Goal: Task Accomplishment & Management: Manage account settings

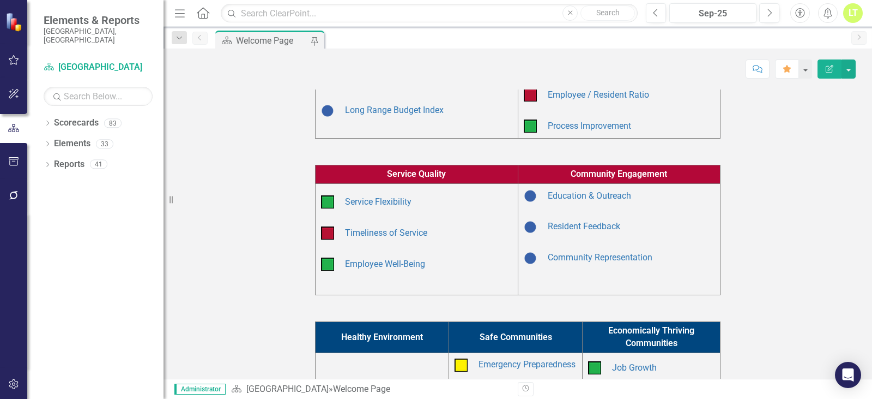
scroll to position [154, 0]
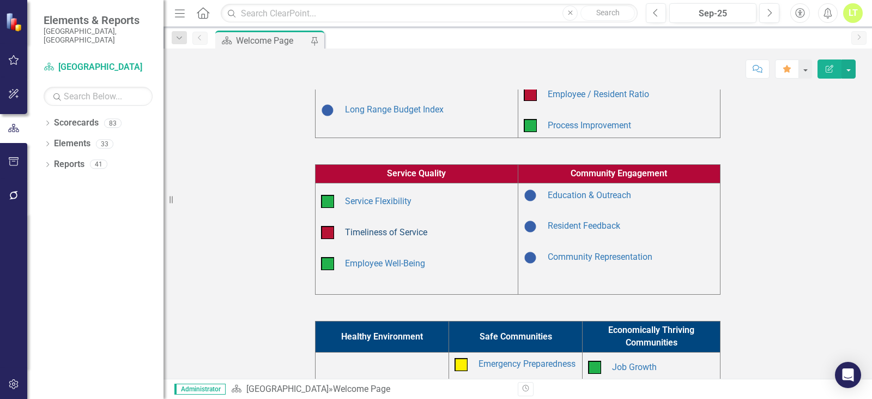
click at [364, 232] on link "Timeliness of Service" at bounding box center [386, 232] width 82 height 10
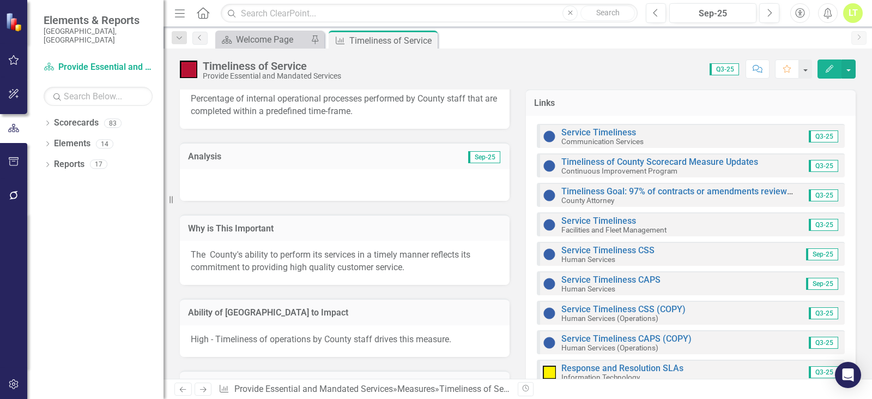
scroll to position [381, 0]
click at [8, 195] on icon "button" at bounding box center [13, 195] width 11 height 9
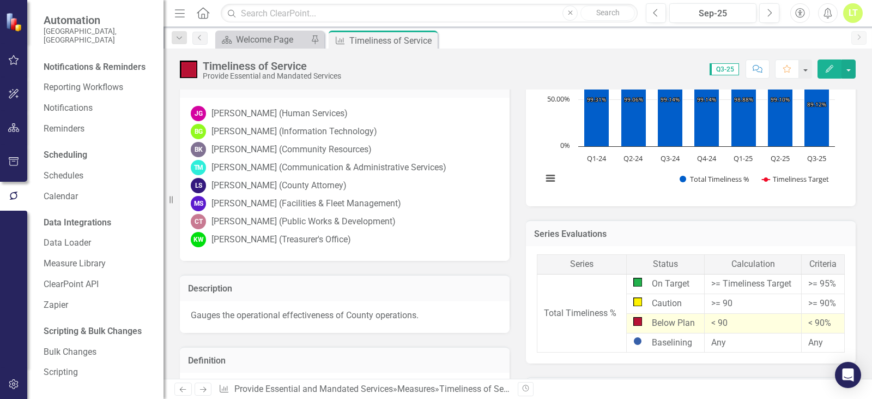
scroll to position [0, 0]
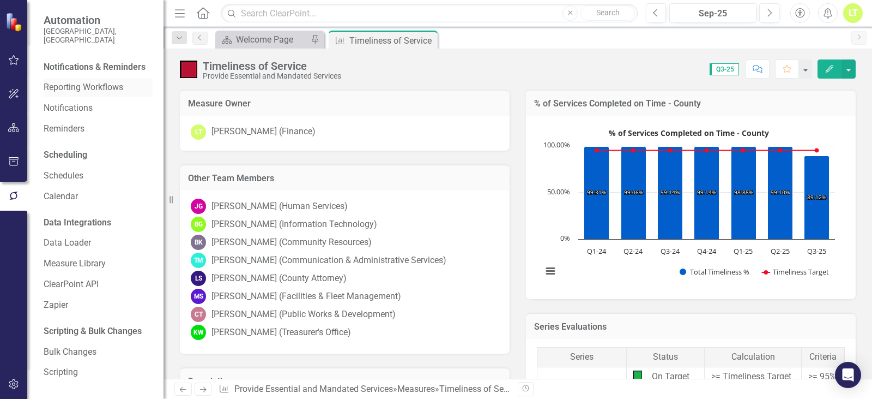
click at [76, 83] on link "Reporting Workflows" at bounding box center [98, 87] width 109 height 13
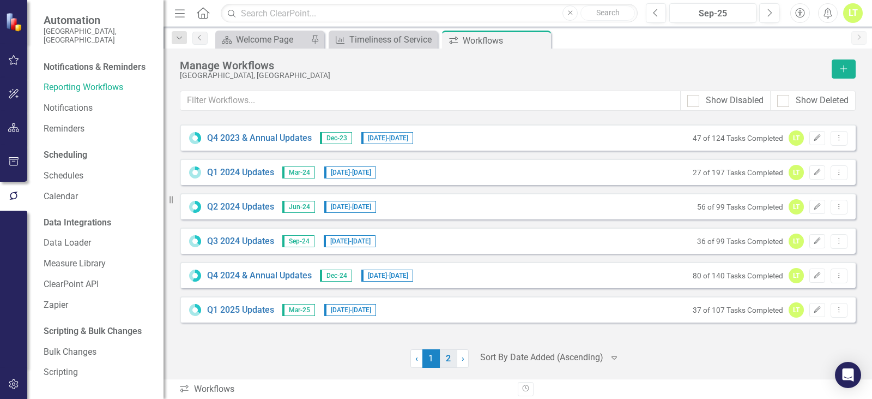
click at [451, 355] on link "2" at bounding box center [448, 358] width 17 height 19
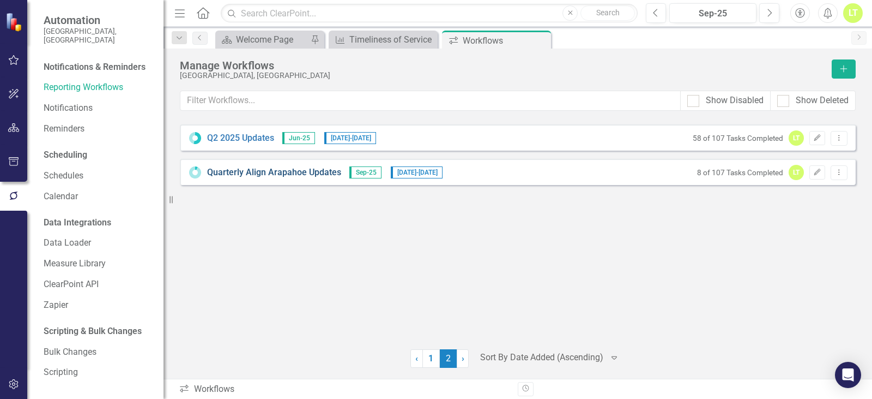
click at [289, 173] on link "Quarterly Align Arapahoe Updates" at bounding box center [274, 172] width 134 height 13
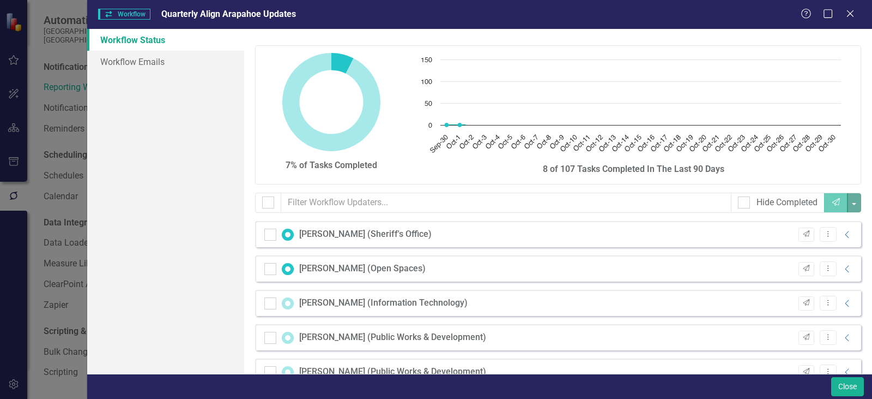
checkbox input "false"
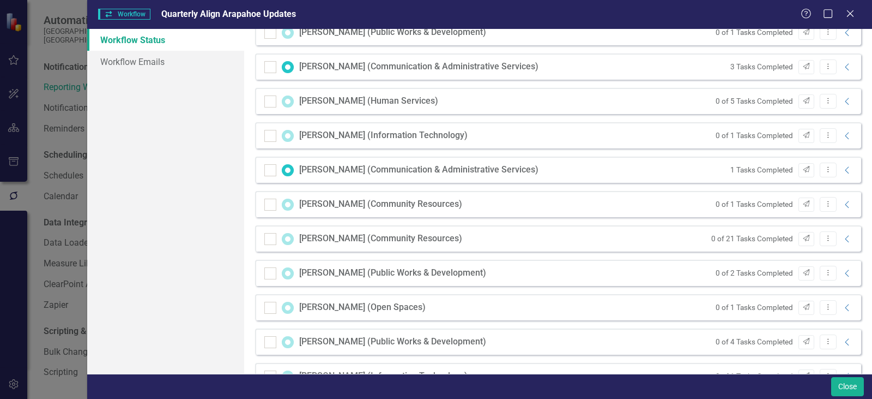
scroll to position [375, 0]
click at [155, 69] on link "Workflow Emails" at bounding box center [165, 62] width 157 height 22
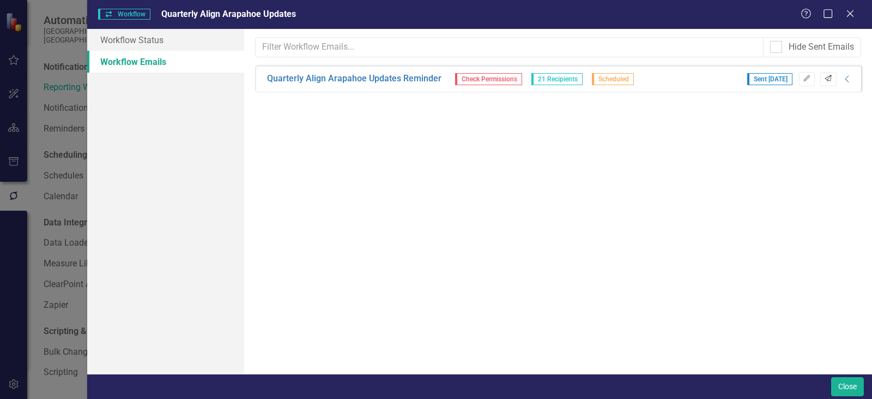
click at [830, 81] on icon "Send" at bounding box center [828, 78] width 8 height 7
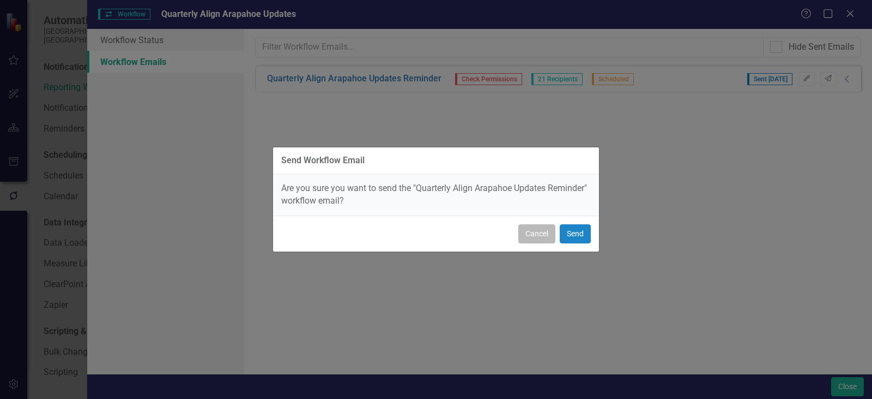
click at [535, 236] on button "Cancel" at bounding box center [537, 233] width 37 height 19
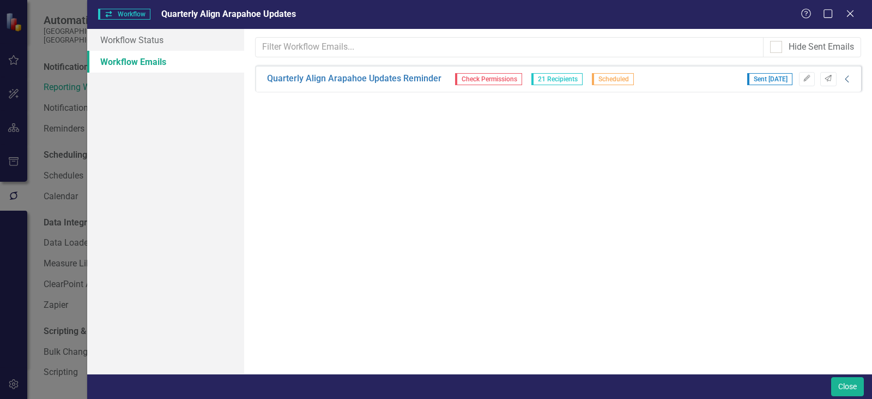
click at [850, 80] on icon "Collapse" at bounding box center [847, 79] width 11 height 9
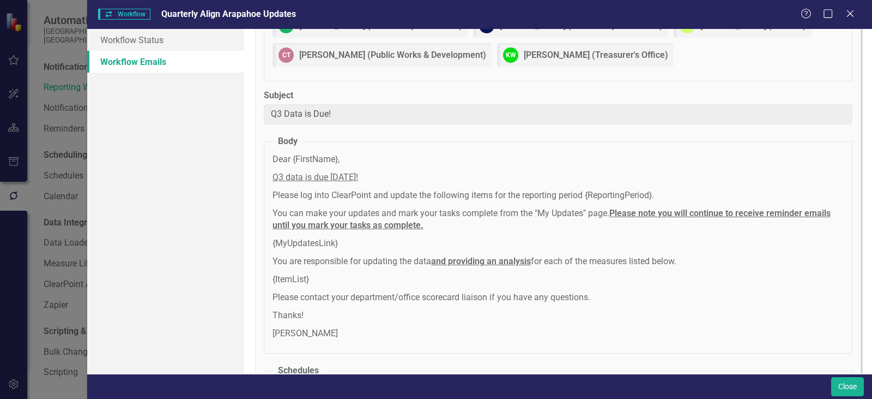
scroll to position [439, 0]
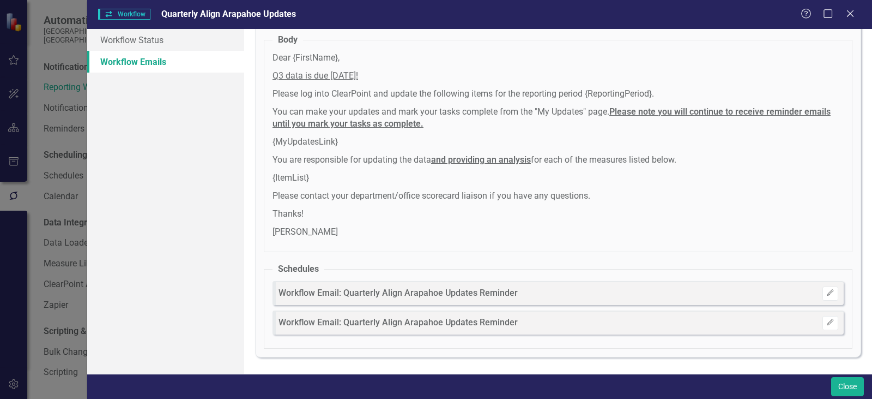
click at [448, 293] on span "Workflow Email: Quarterly Align Arapahoe Updates Reminder" at bounding box center [398, 293] width 239 height 13
click at [827, 291] on icon "Edit" at bounding box center [831, 293] width 8 height 7
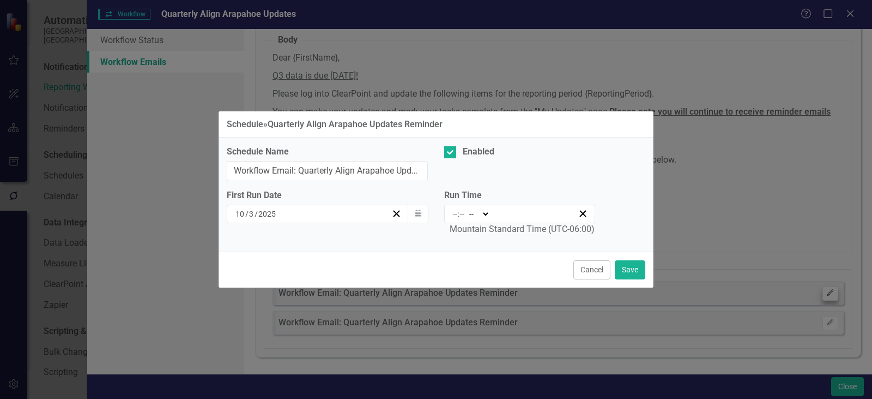
type input "09:15"
type input "9"
type input "15"
select select "am"
click at [602, 274] on button "Cancel" at bounding box center [592, 269] width 37 height 19
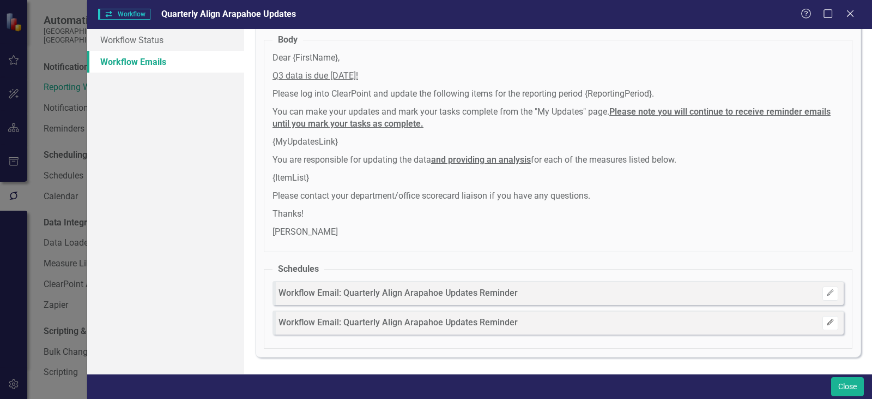
click at [827, 325] on icon "Edit" at bounding box center [831, 322] width 8 height 7
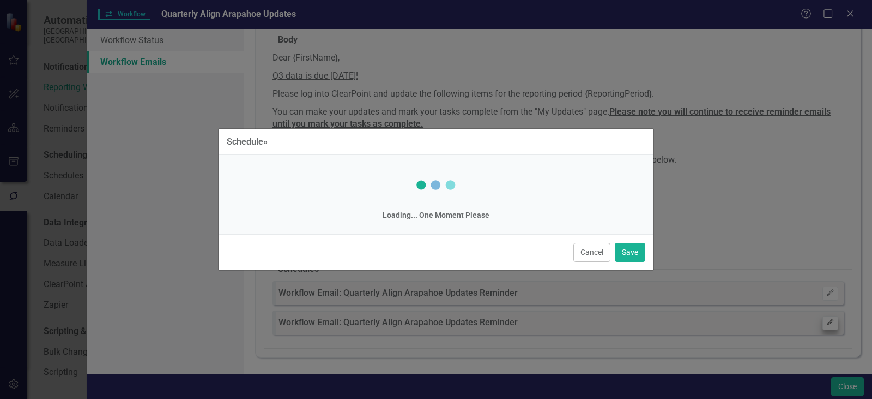
select select "pm"
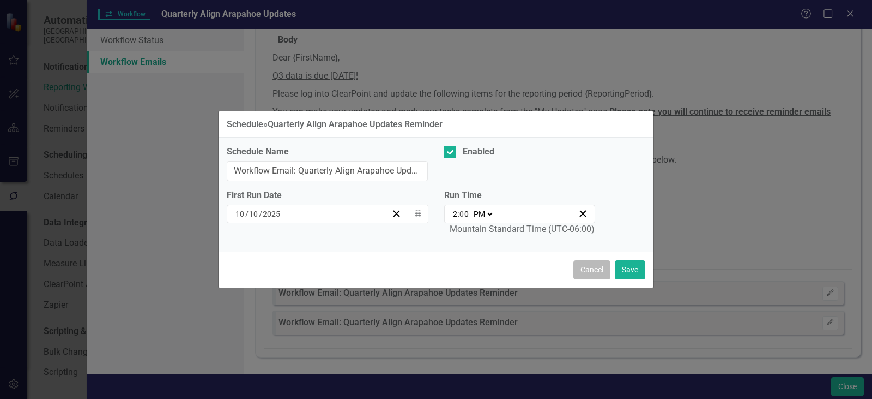
click at [586, 267] on button "Cancel" at bounding box center [592, 269] width 37 height 19
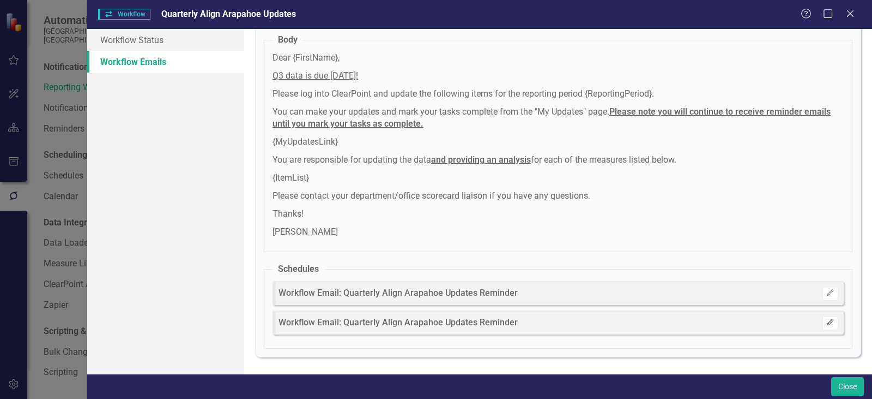
click at [827, 322] on icon "Edit" at bounding box center [831, 322] width 8 height 7
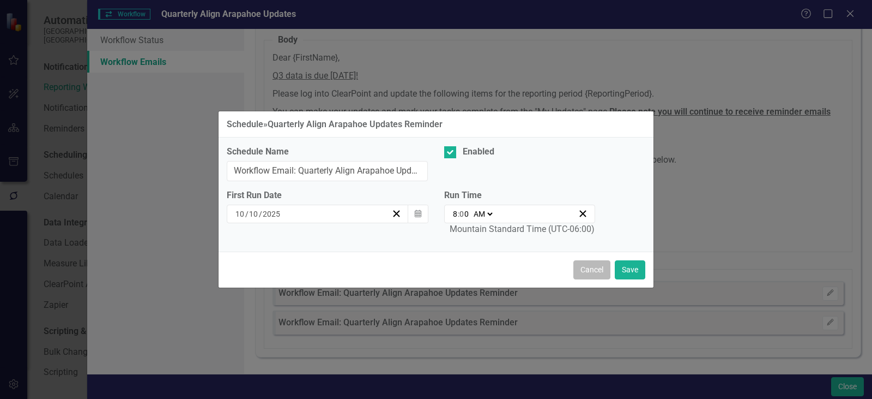
click at [590, 269] on button "Cancel" at bounding box center [592, 269] width 37 height 19
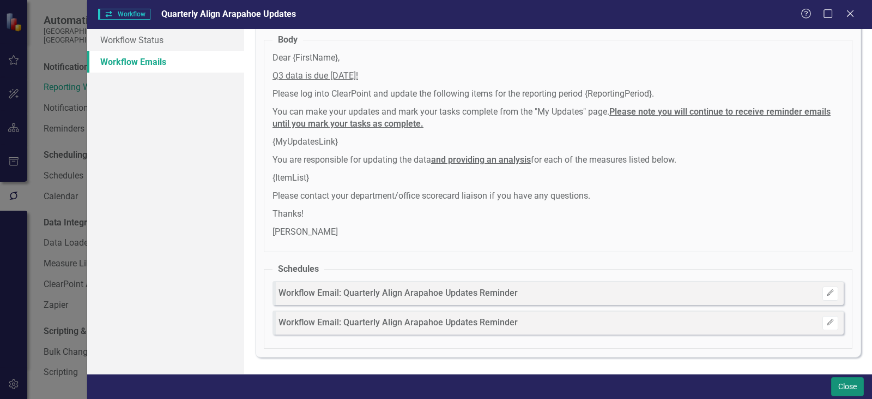
click at [836, 380] on button "Close" at bounding box center [847, 386] width 33 height 19
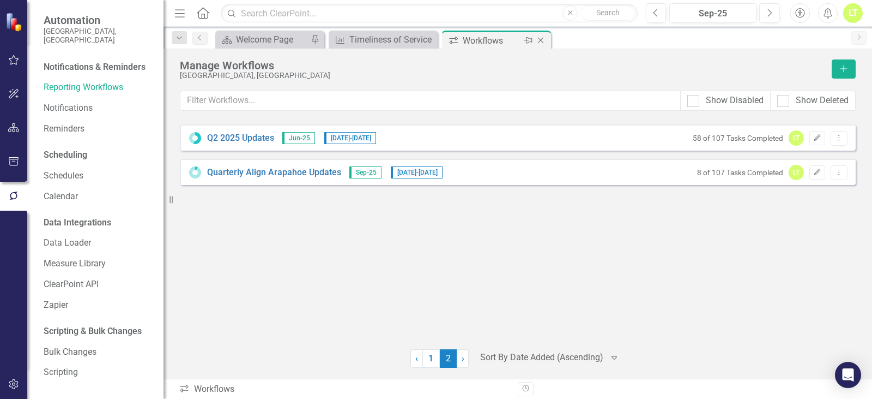
click at [542, 39] on icon at bounding box center [541, 41] width 6 height 6
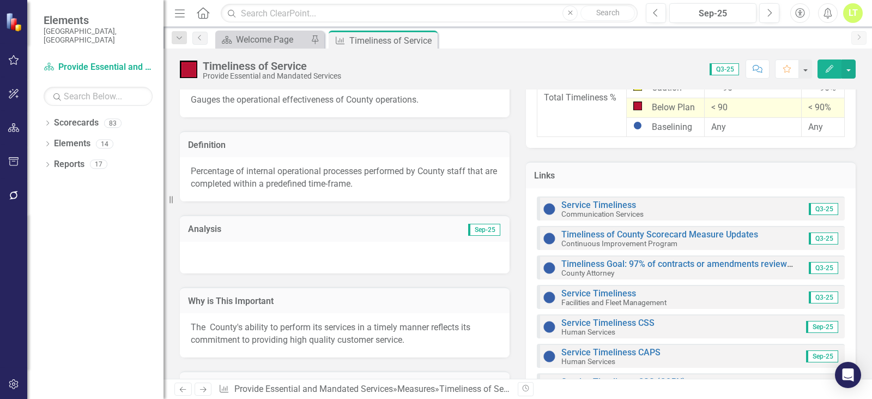
scroll to position [382, 0]
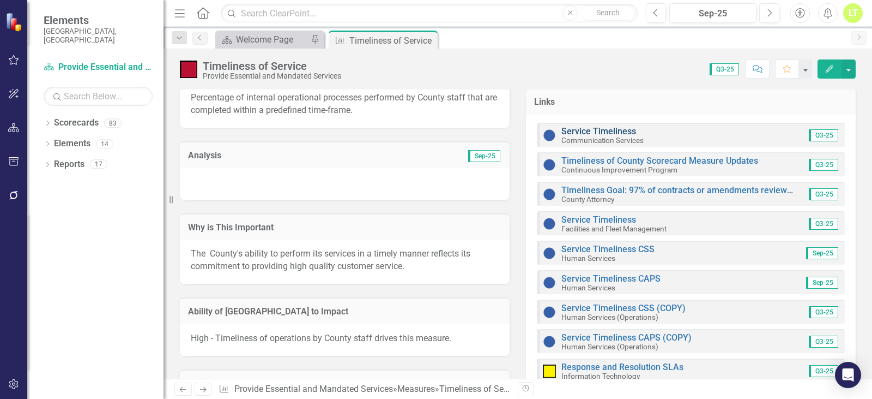
click at [582, 131] on link "Service Timeliness" at bounding box center [599, 131] width 75 height 10
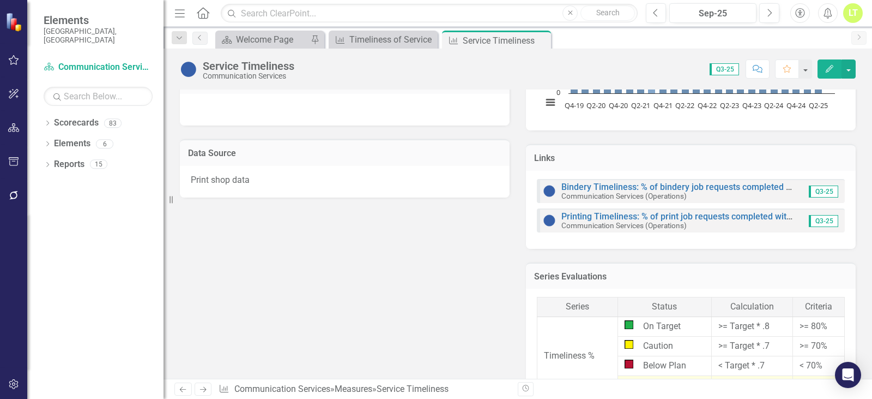
scroll to position [266, 0]
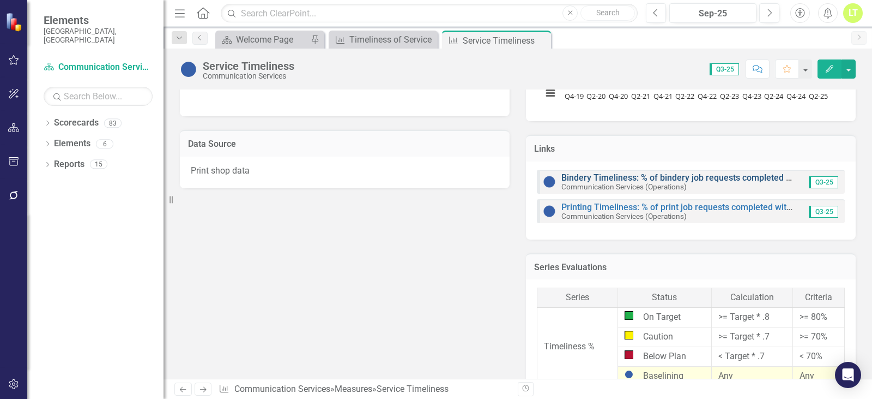
click at [649, 176] on link "Bindery Timeliness: % of bindery job requests completed within 2 business days" at bounding box center [718, 177] width 313 height 10
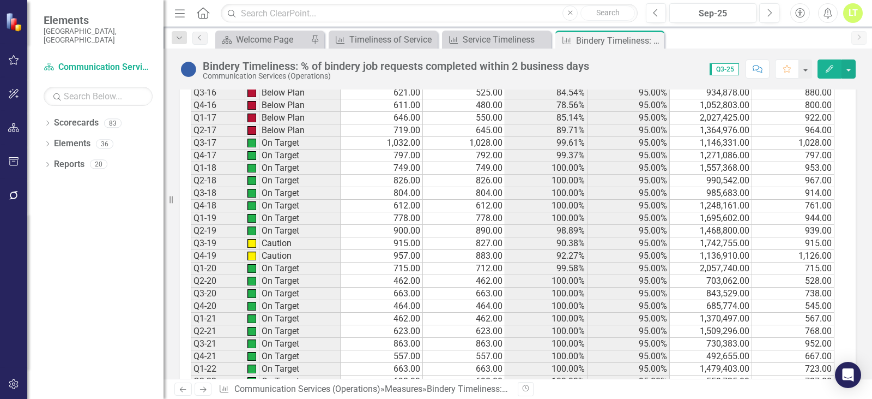
scroll to position [853, 0]
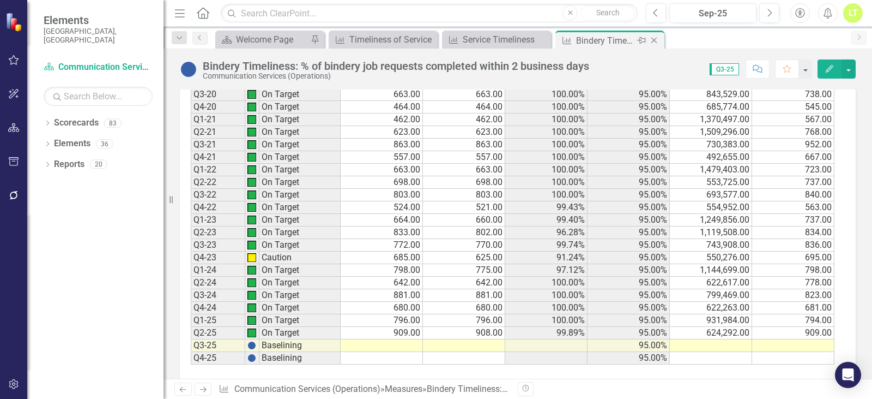
click at [655, 39] on icon "Close" at bounding box center [654, 40] width 11 height 9
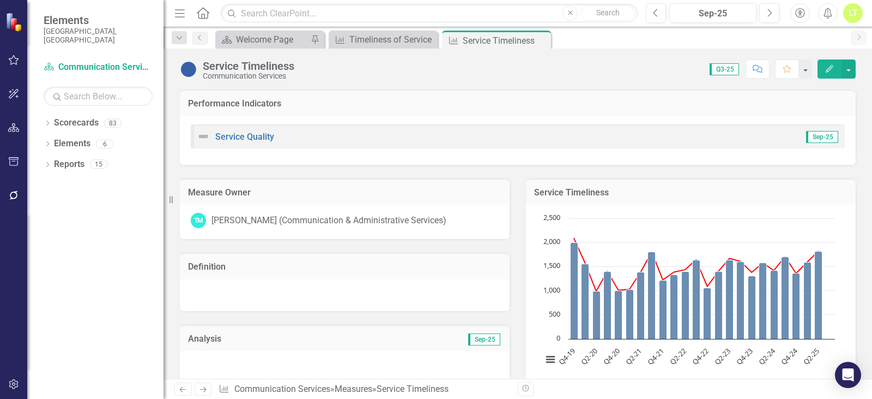
click at [0, 0] on icon "Close" at bounding box center [0, 0] width 0 height 0
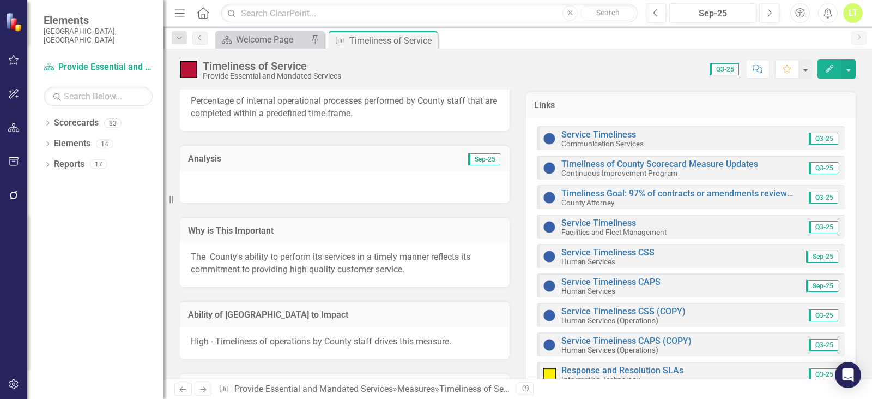
scroll to position [382, 0]
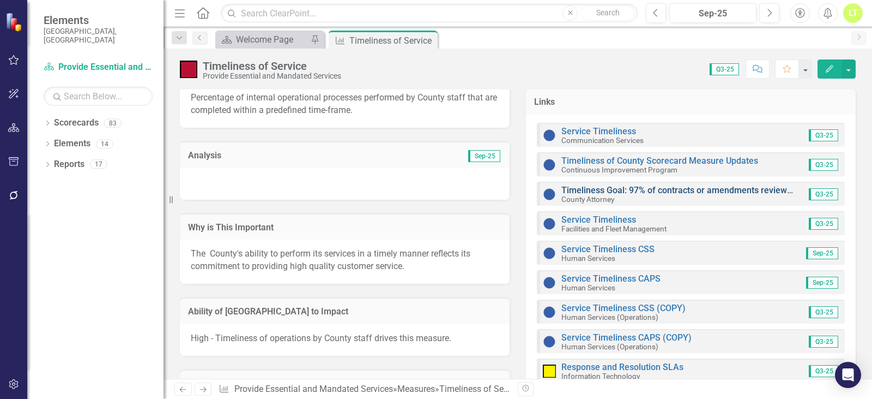
drag, startPoint x: 587, startPoint y: 182, endPoint x: 587, endPoint y: 188, distance: 6.0
click at [587, 182] on div "Timeliness Goal: 97% of contracts or amendments reviewed within 3 business days…" at bounding box center [691, 194] width 308 height 24
click at [587, 191] on link "Timeliness Goal: 97% of contracts or amendments reviewed within 3 business days" at bounding box center [725, 190] width 326 height 10
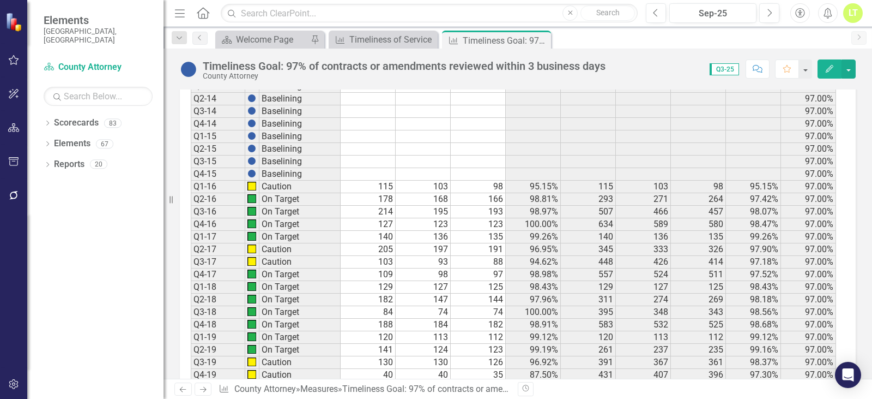
scroll to position [818, 0]
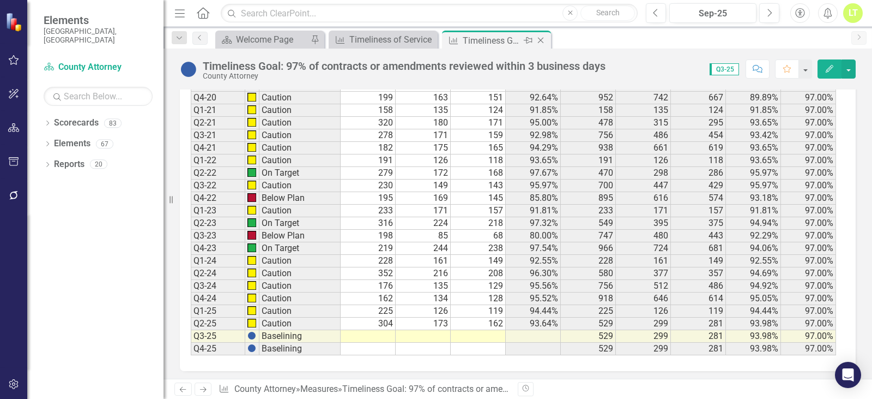
click at [546, 39] on icon "Close" at bounding box center [540, 40] width 11 height 9
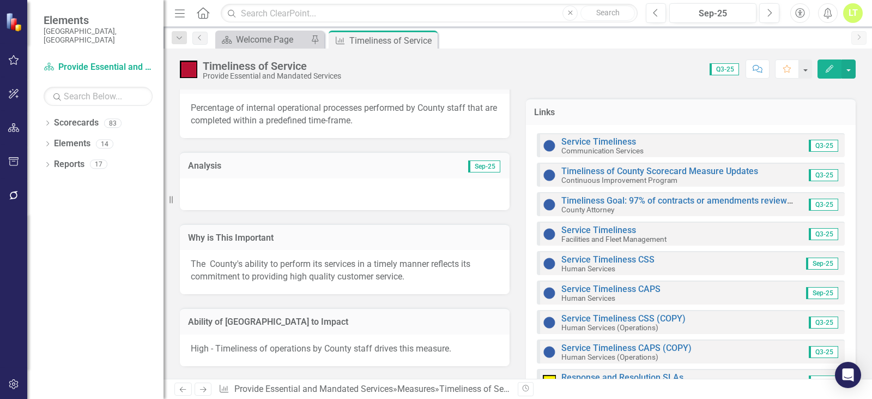
scroll to position [382, 0]
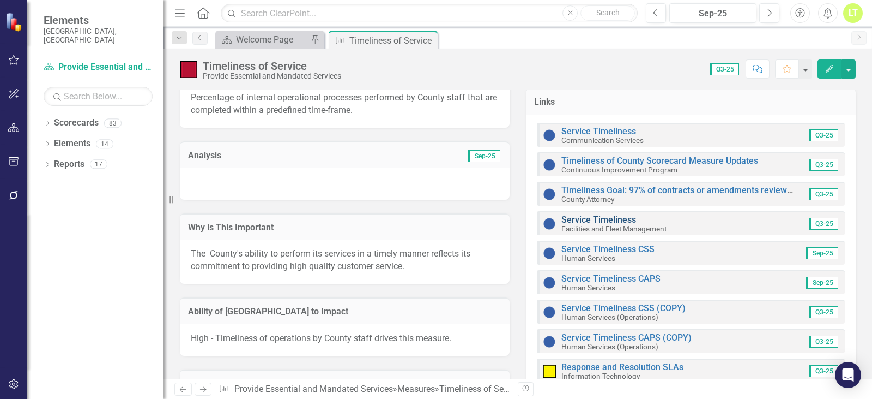
click at [590, 216] on link "Service Timeliness" at bounding box center [599, 219] width 75 height 10
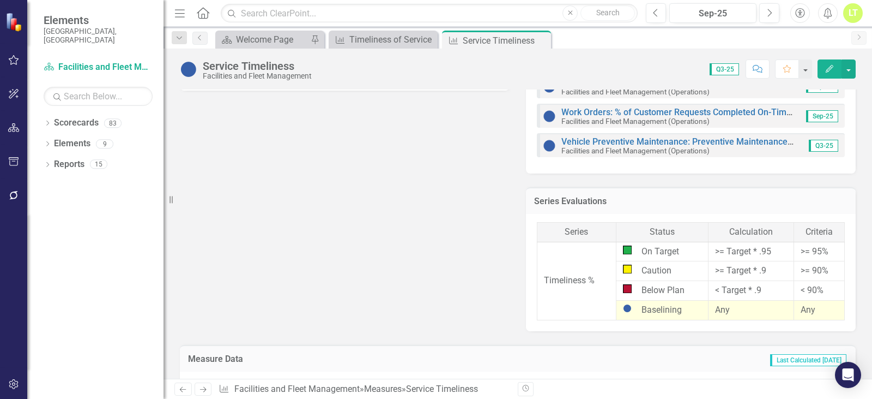
scroll to position [164, 0]
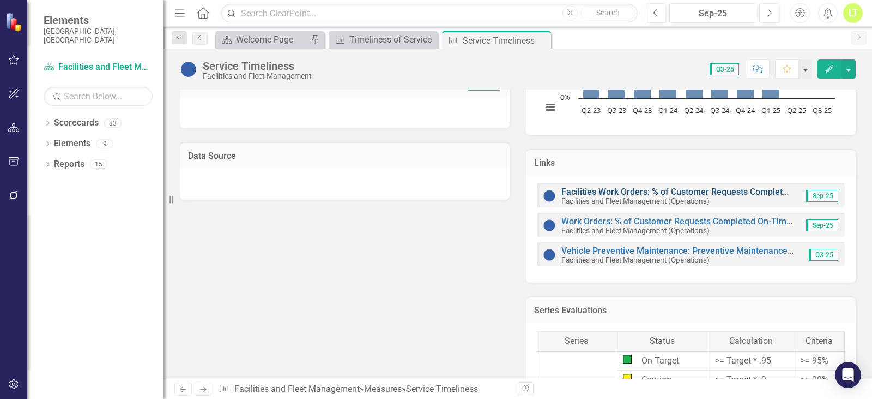
click at [602, 187] on link "Facilities Work Orders: % of Customer Requests Completed On-Time for Priority 2…" at bounding box center [753, 191] width 382 height 10
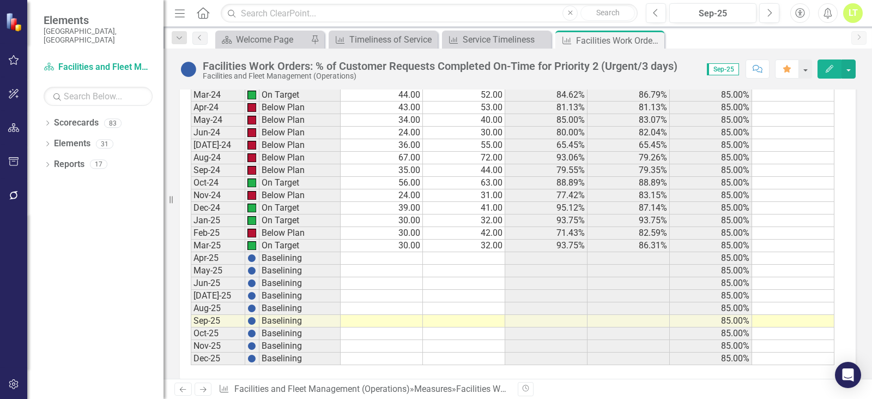
scroll to position [1732, 0]
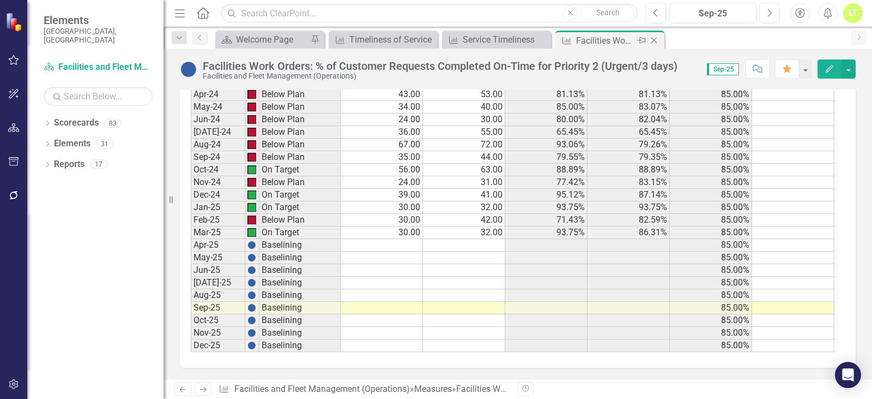
click at [654, 37] on icon "Close" at bounding box center [654, 40] width 11 height 9
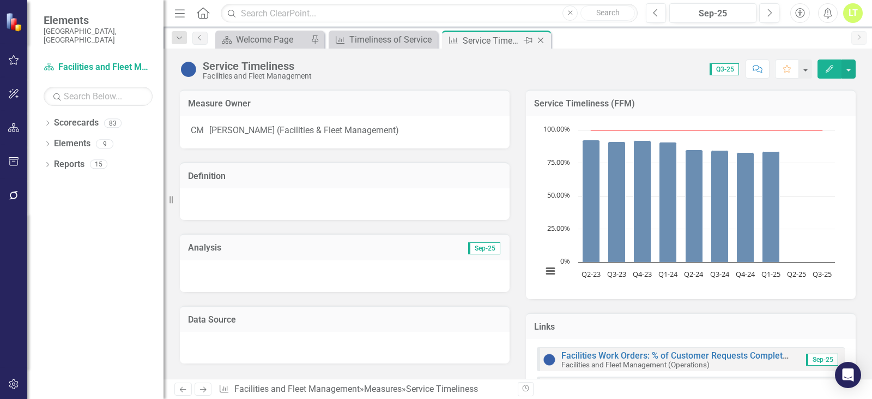
click at [542, 42] on icon "Close" at bounding box center [540, 40] width 11 height 9
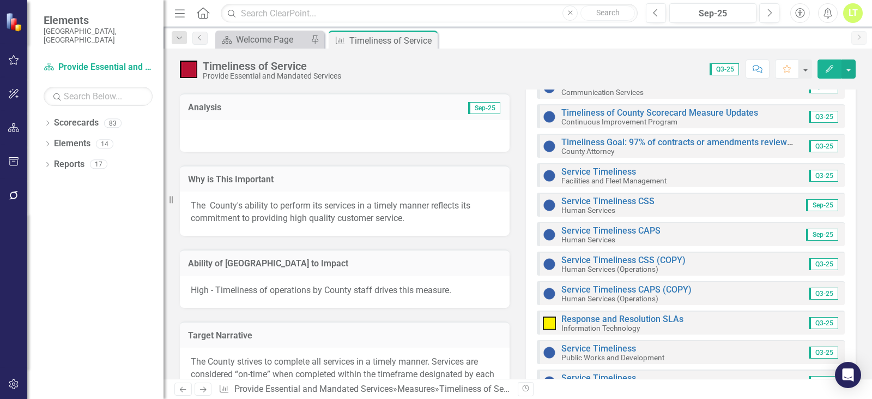
scroll to position [436, 0]
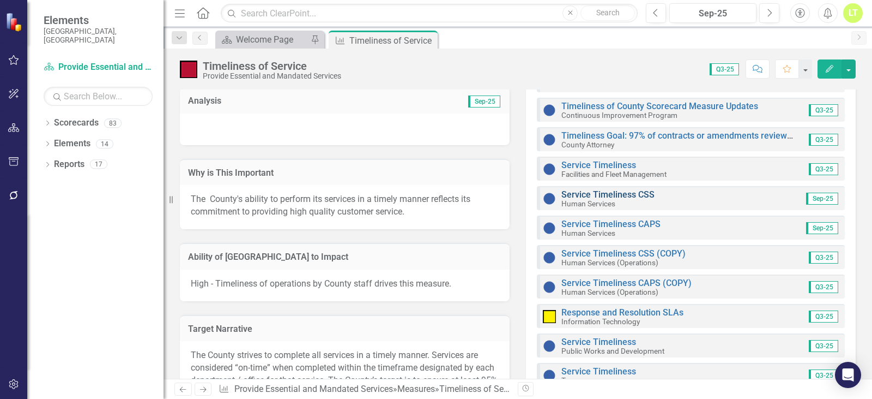
click at [617, 193] on link "Service Timeliness CSS" at bounding box center [608, 194] width 93 height 10
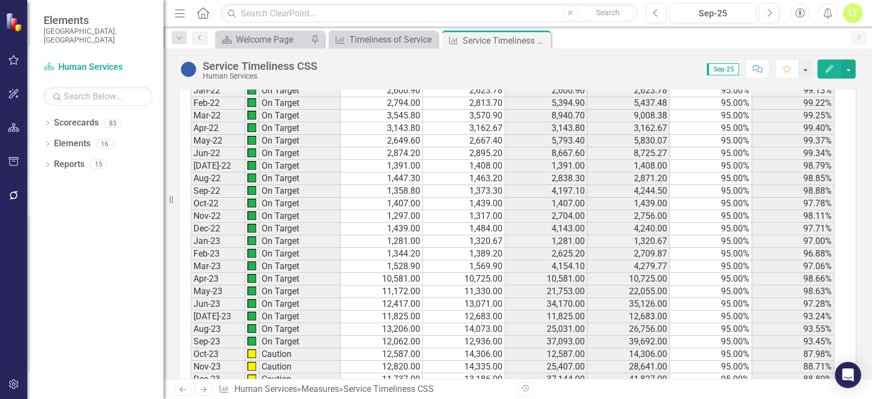
scroll to position [1854, 0]
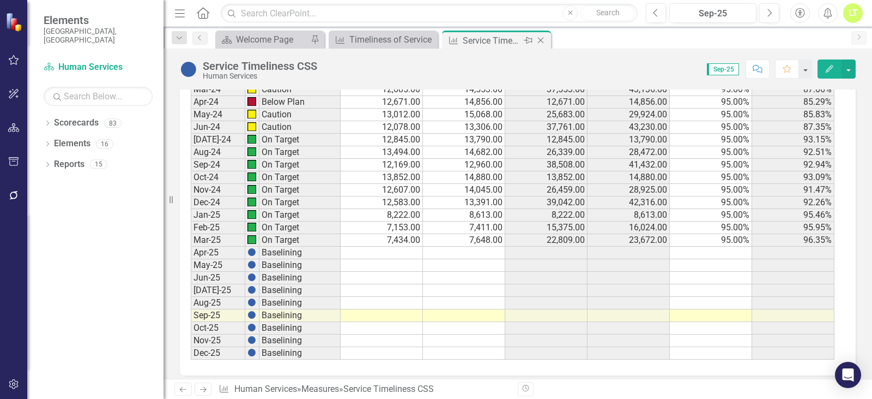
click at [544, 44] on icon "Close" at bounding box center [540, 40] width 11 height 9
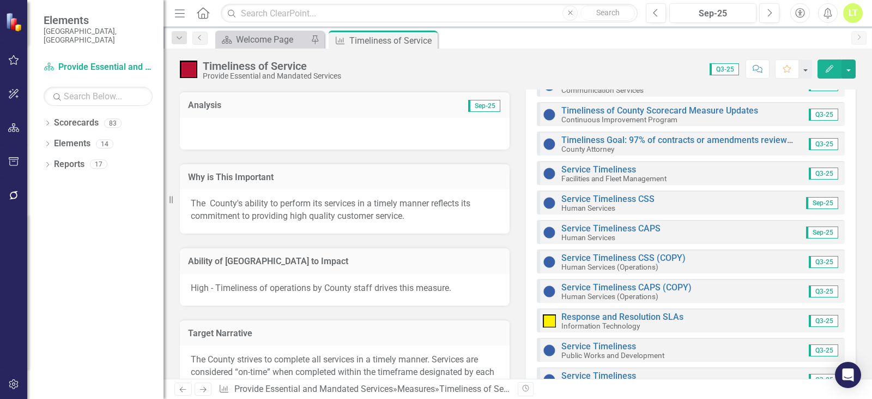
scroll to position [600, 0]
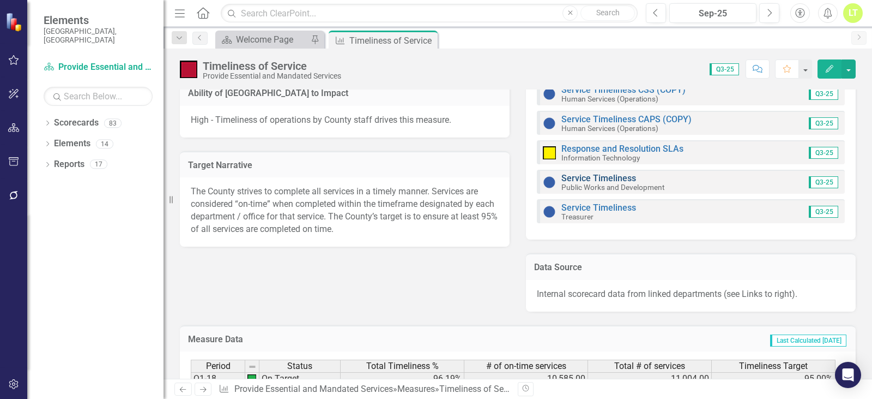
click at [578, 180] on link "Service Timeliness" at bounding box center [599, 178] width 75 height 10
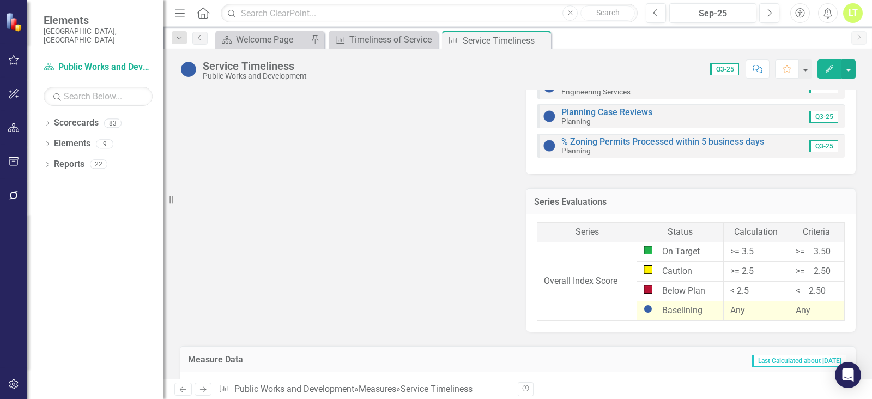
scroll to position [288, 0]
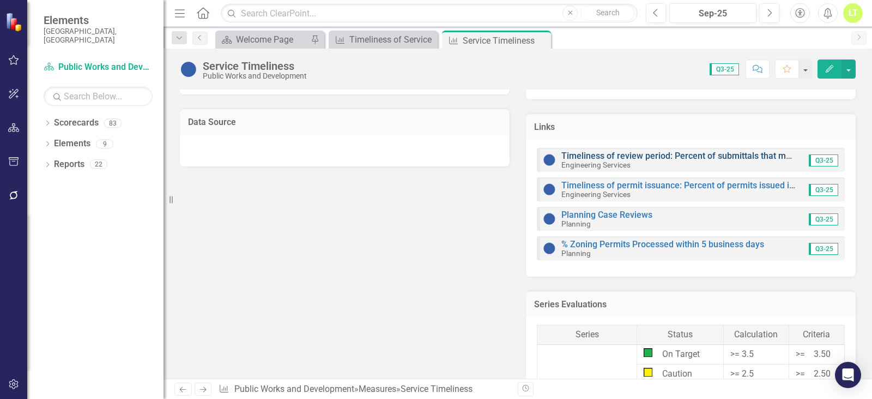
click at [587, 153] on link "Timeliness of review period: Percent of submittals that meet time deadlines" at bounding box center [710, 155] width 297 height 10
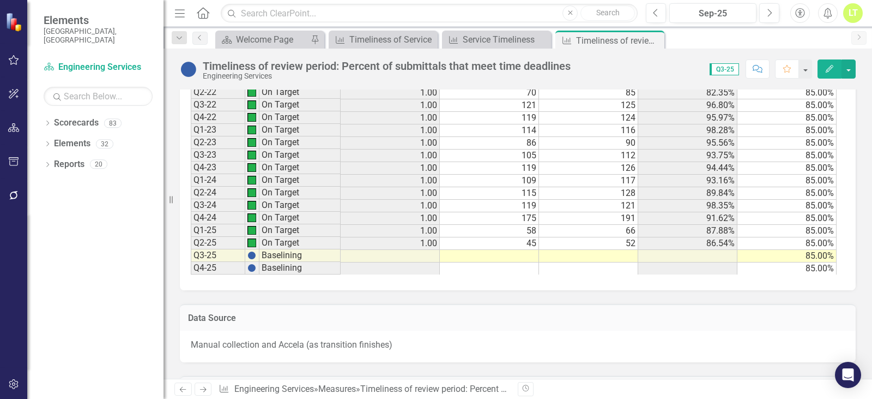
scroll to position [998, 0]
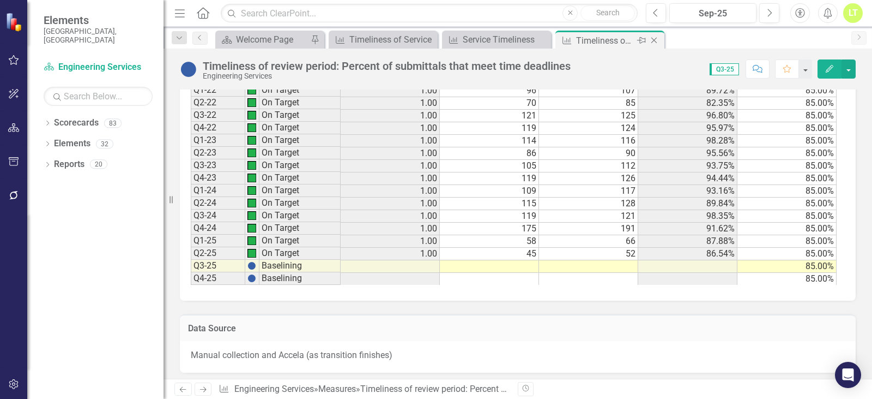
click at [658, 41] on icon "Close" at bounding box center [654, 40] width 11 height 9
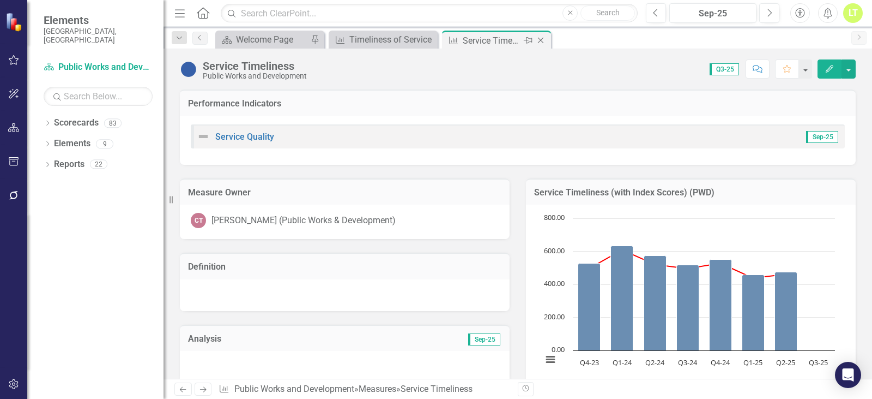
click at [539, 38] on icon at bounding box center [541, 41] width 6 height 6
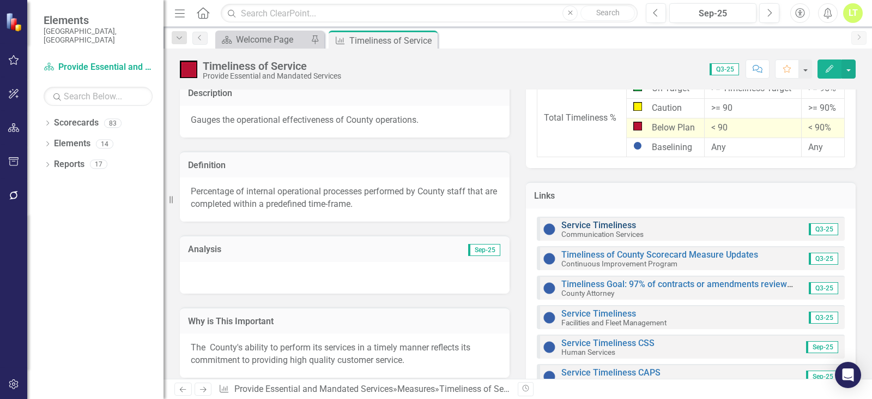
scroll to position [491, 0]
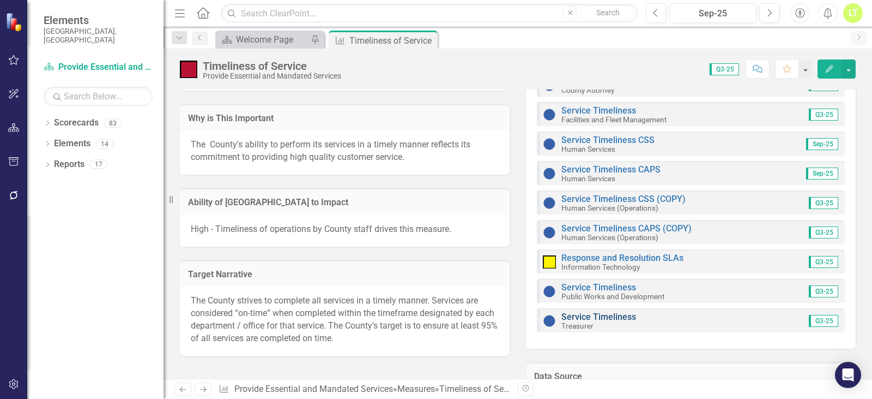
click at [568, 315] on link "Service Timeliness" at bounding box center [599, 316] width 75 height 10
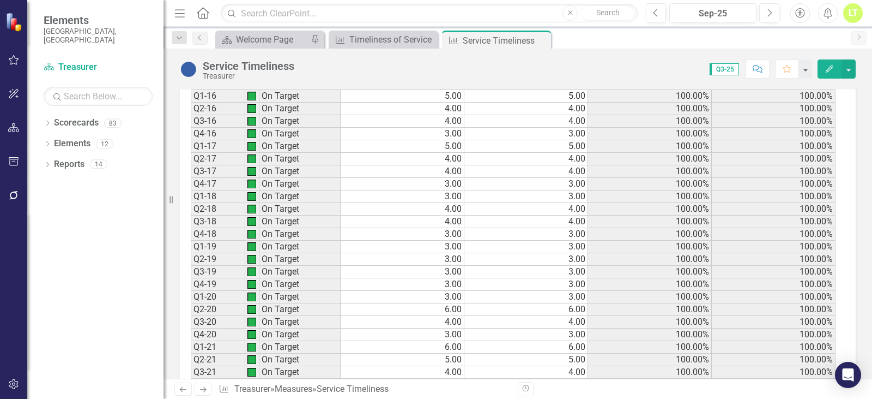
scroll to position [912, 0]
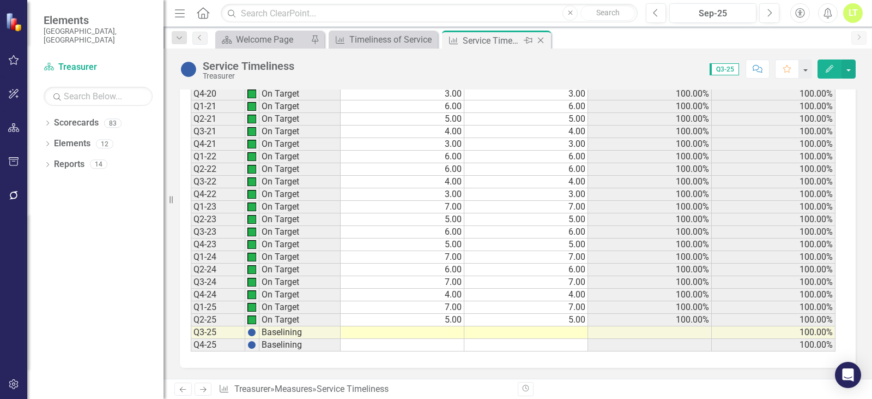
click at [538, 43] on icon at bounding box center [541, 41] width 6 height 6
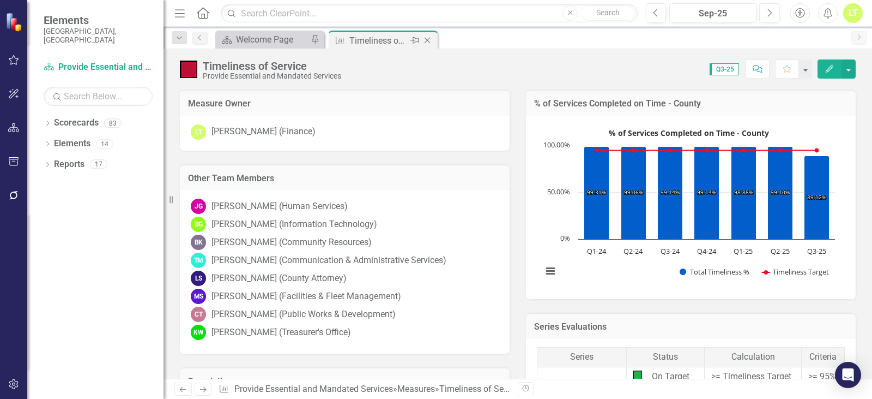
click at [429, 40] on icon "Close" at bounding box center [427, 40] width 11 height 9
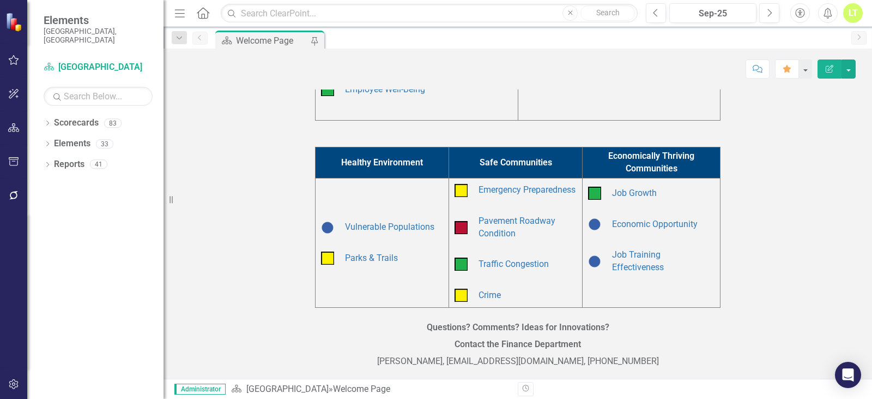
scroll to position [339, 0]
click at [410, 223] on link "Vulnerable Populations" at bounding box center [389, 226] width 89 height 10
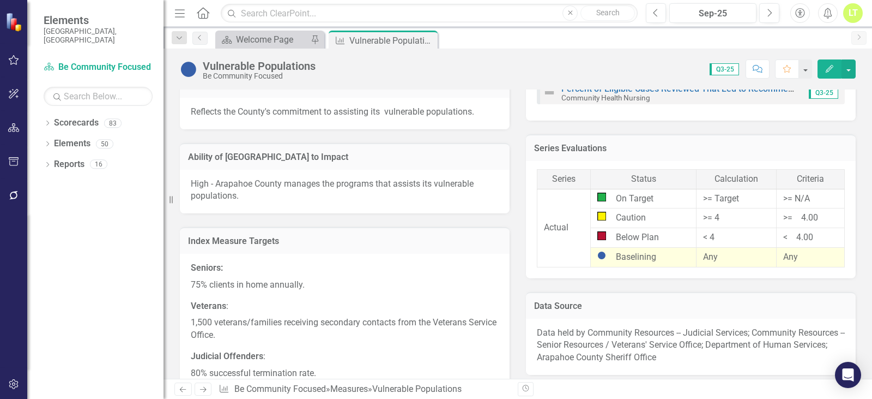
scroll to position [225, 0]
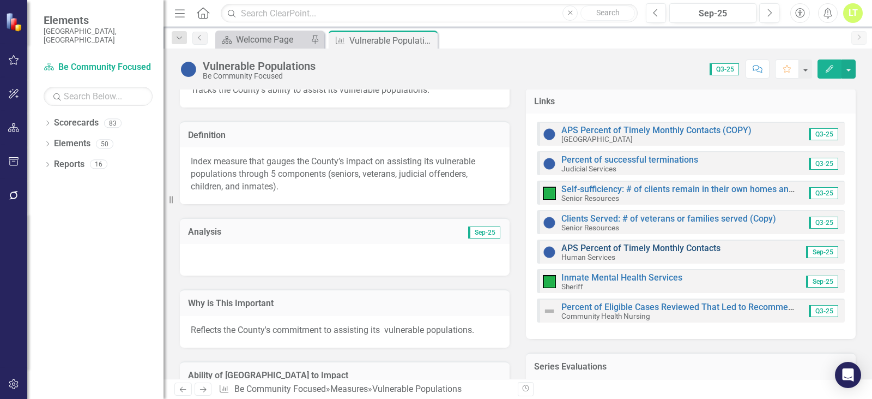
click at [604, 244] on link "APS Percent of Timely Monthly Contacts" at bounding box center [641, 248] width 159 height 10
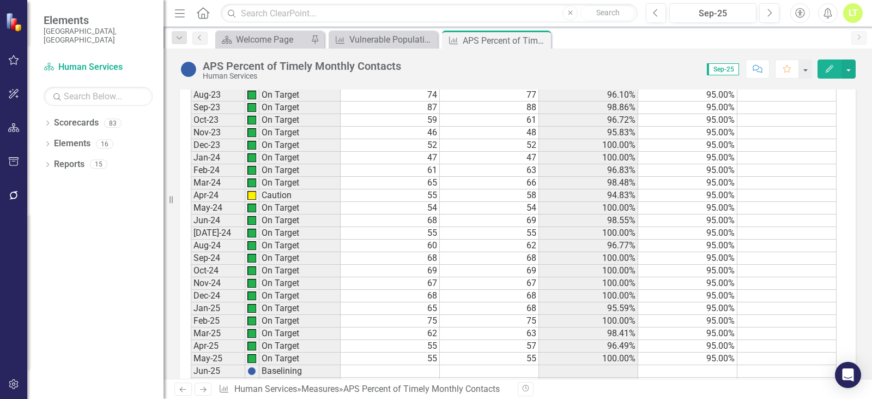
scroll to position [1063, 0]
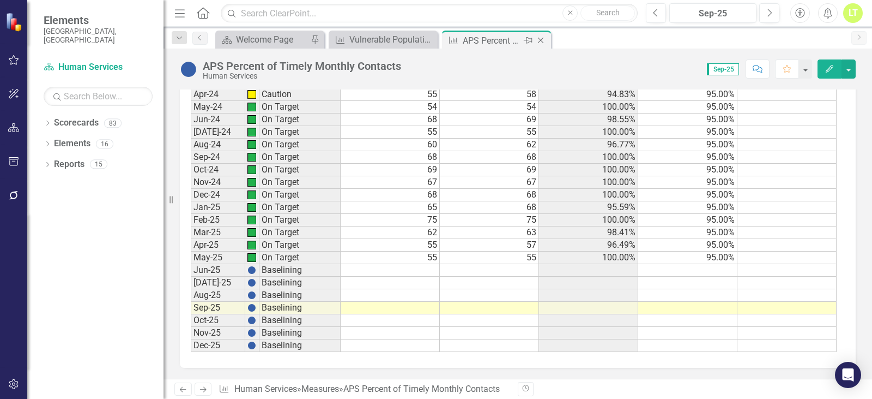
click at [543, 42] on icon "Close" at bounding box center [540, 40] width 11 height 9
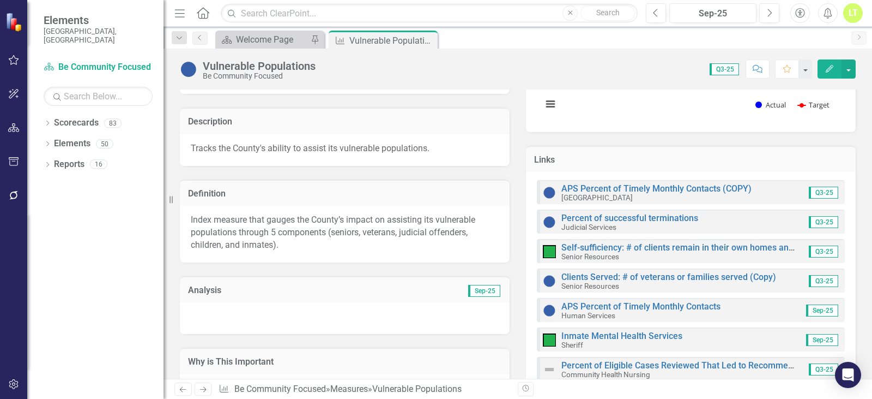
scroll to position [164, 0]
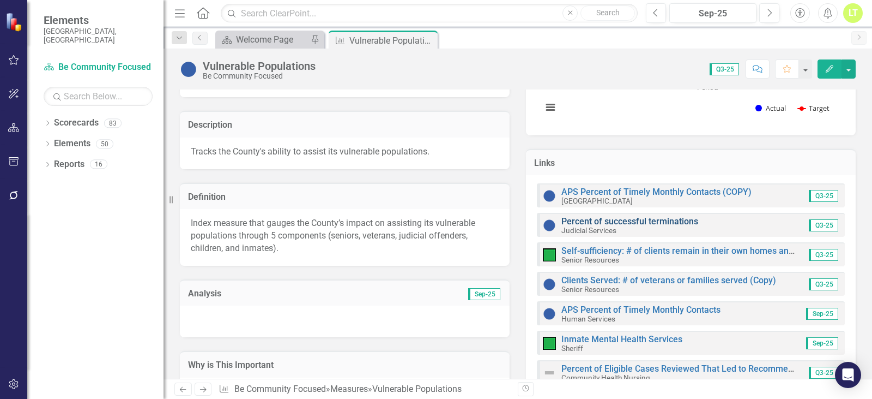
click at [619, 218] on link "Percent of successful terminations" at bounding box center [630, 221] width 137 height 10
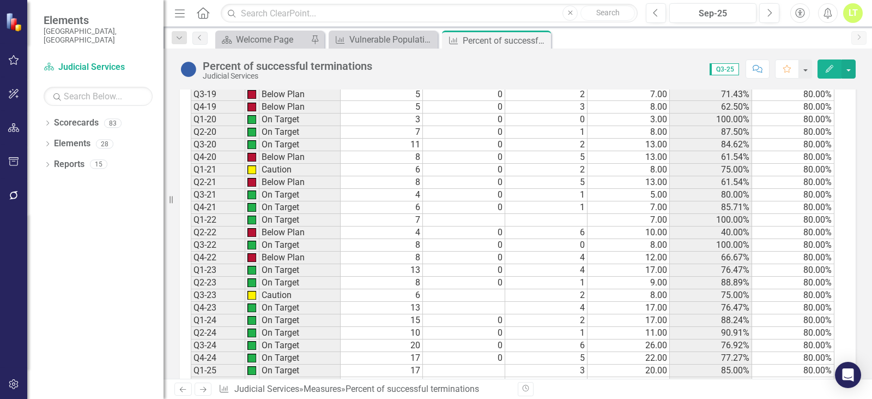
scroll to position [740, 0]
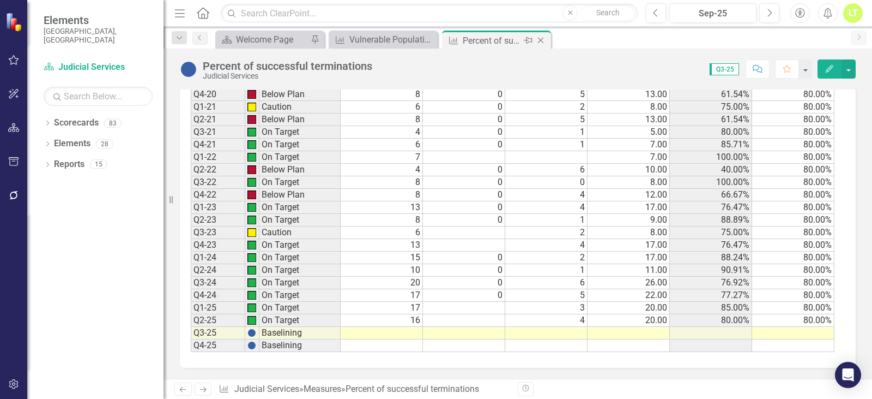
click at [541, 40] on icon "Close" at bounding box center [540, 40] width 11 height 9
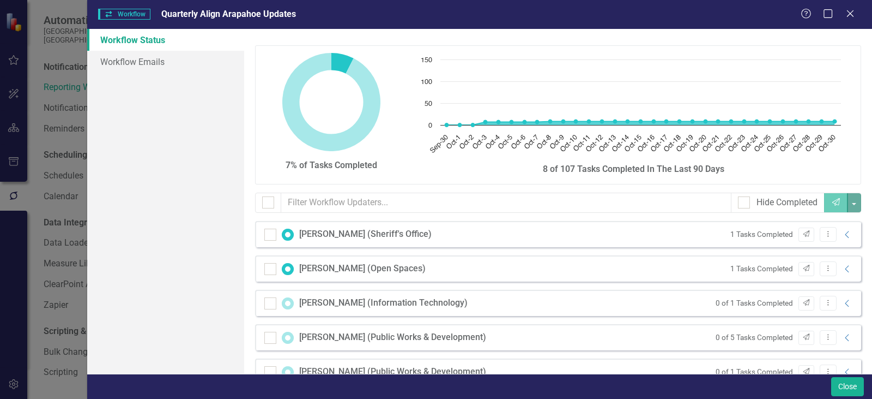
scroll to position [55, 0]
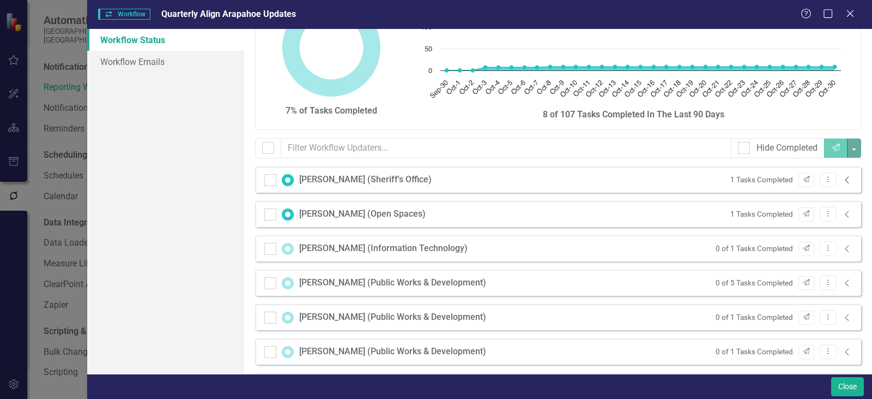
click at [842, 180] on icon "Collapse" at bounding box center [847, 180] width 11 height 9
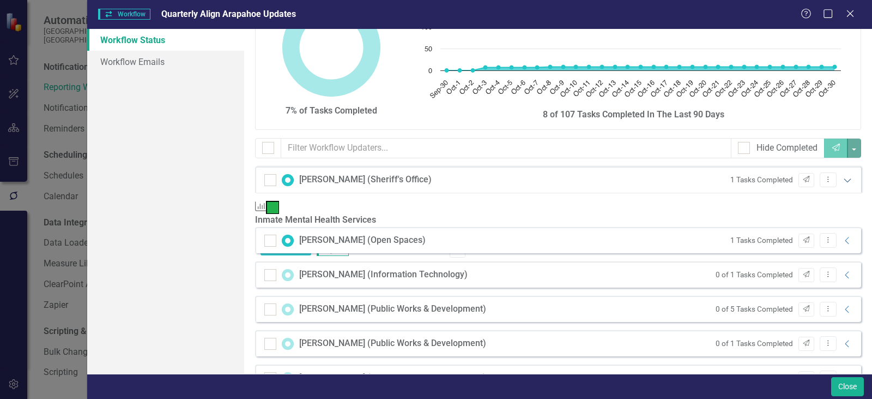
click at [844, 180] on icon at bounding box center [847, 180] width 7 height 4
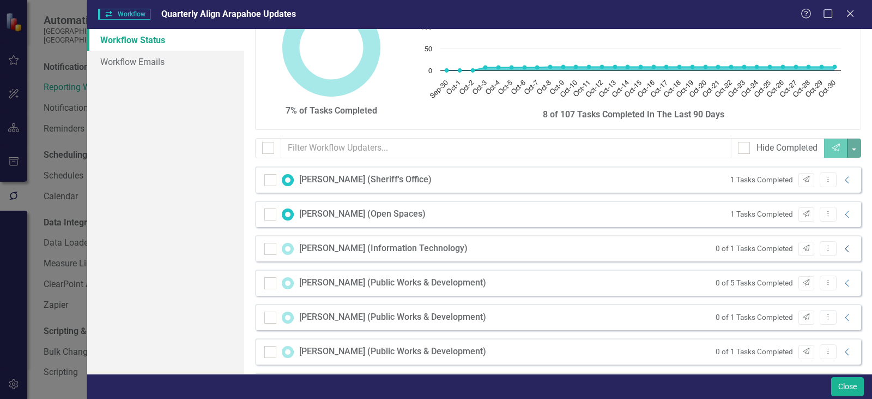
click at [842, 246] on icon "Collapse" at bounding box center [847, 248] width 11 height 9
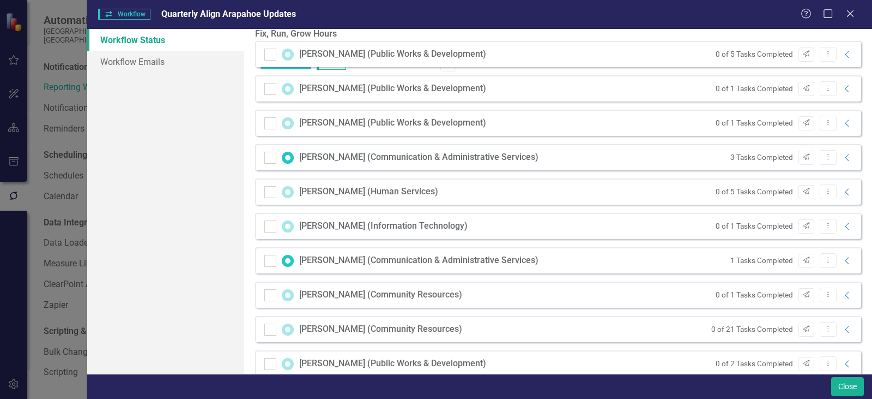
scroll to position [327, 0]
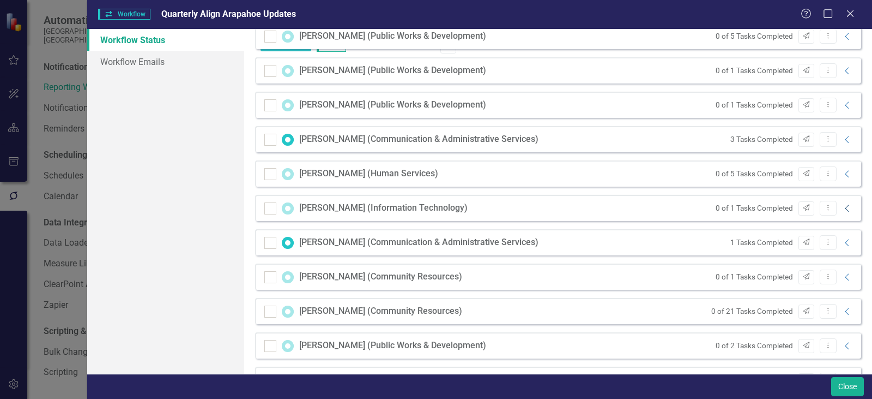
click at [842, 213] on icon "Collapse" at bounding box center [847, 208] width 11 height 9
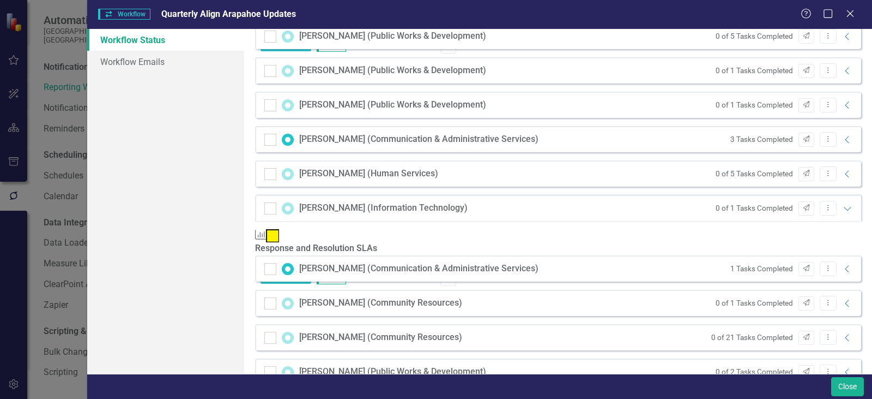
click at [360, 267] on input "Task Completed" at bounding box center [356, 270] width 7 height 7
checkbox input "true"
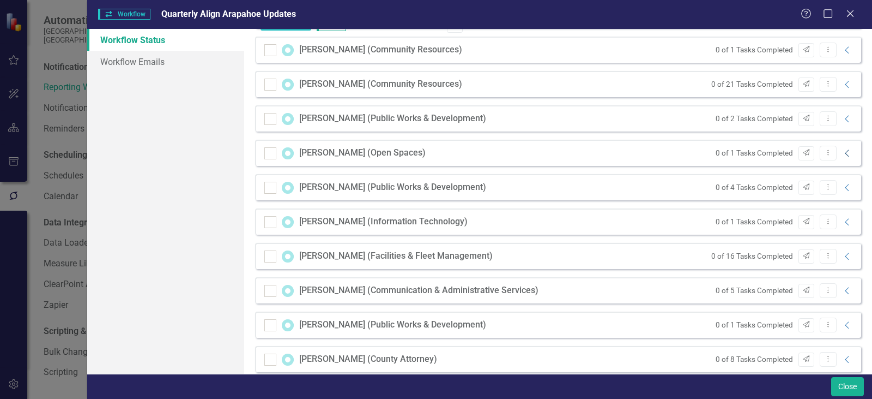
scroll to position [600, 0]
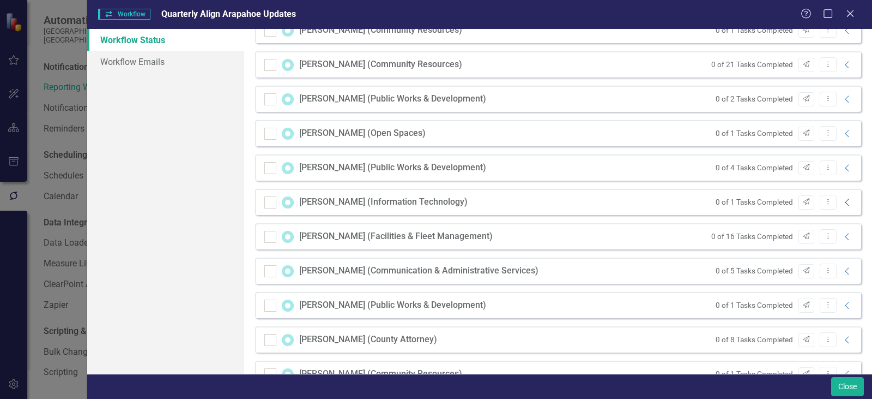
click at [842, 207] on icon "Collapse" at bounding box center [847, 202] width 11 height 9
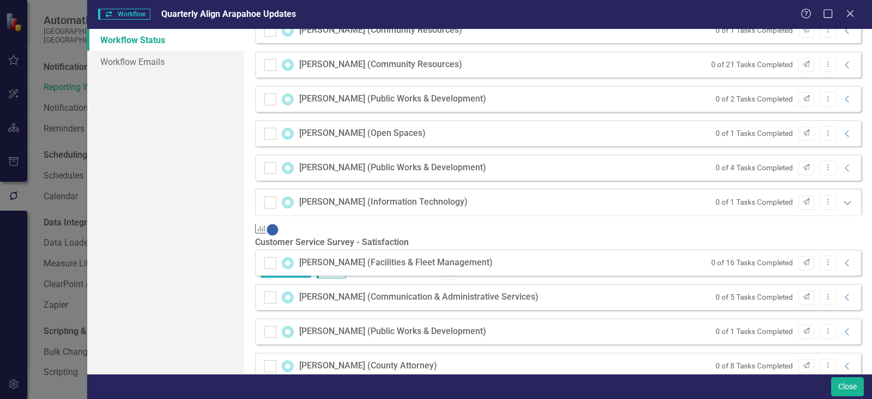
click at [842, 207] on icon "Expanded" at bounding box center [847, 202] width 11 height 9
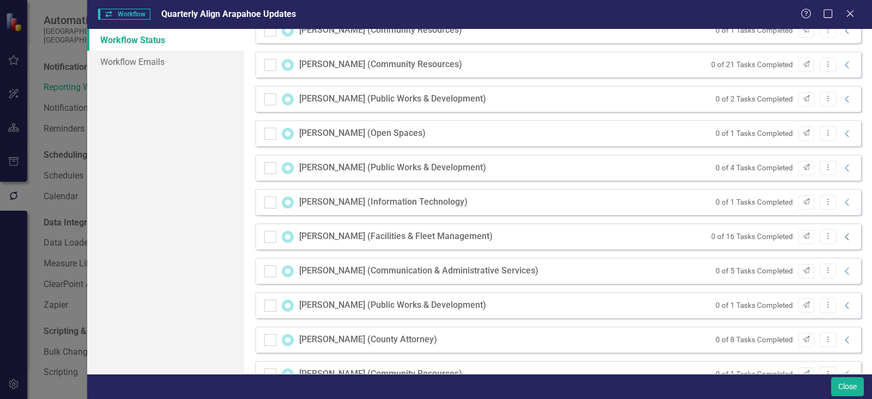
click at [842, 241] on icon "Collapse" at bounding box center [847, 236] width 11 height 9
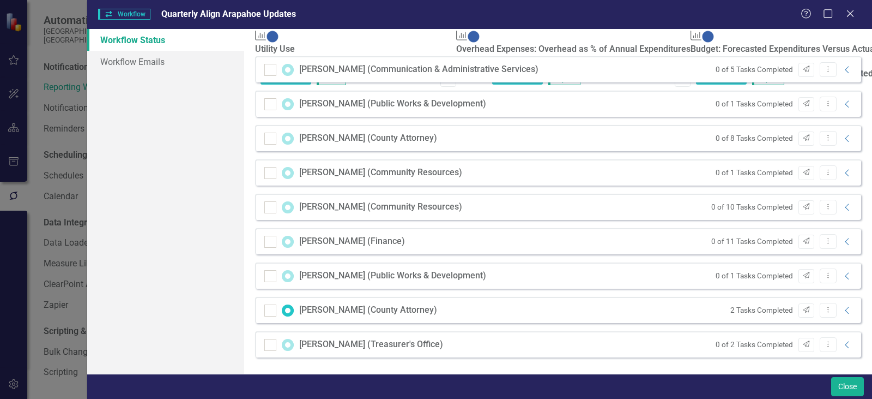
scroll to position [1199, 0]
click at [845, 107] on icon at bounding box center [847, 103] width 4 height 7
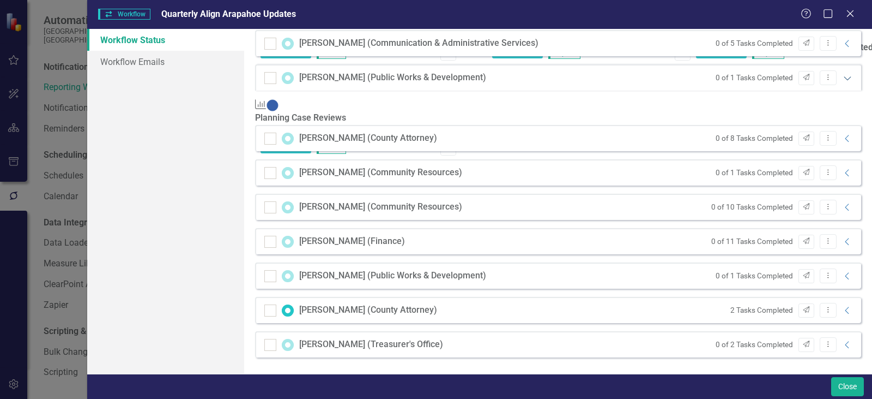
click at [842, 82] on icon "Expanded" at bounding box center [847, 78] width 11 height 9
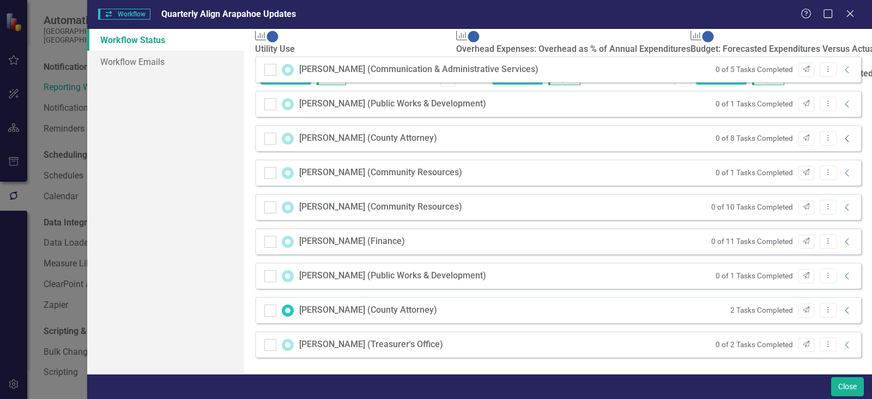
click at [845, 142] on icon at bounding box center [847, 138] width 4 height 7
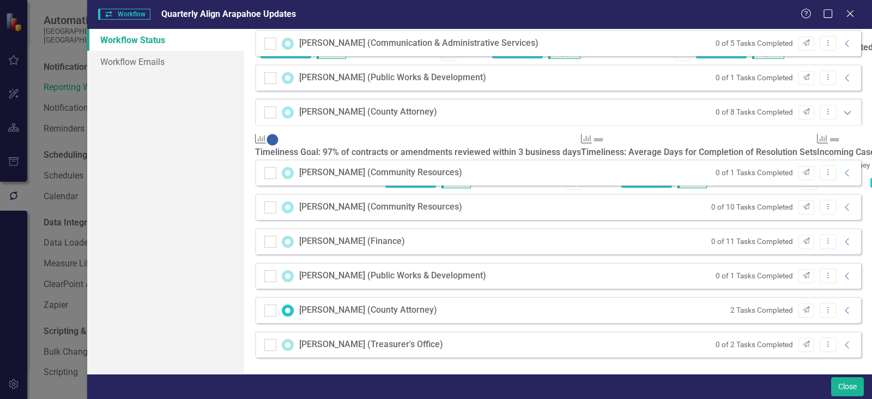
click at [842, 117] on icon "Expanded" at bounding box center [847, 112] width 11 height 9
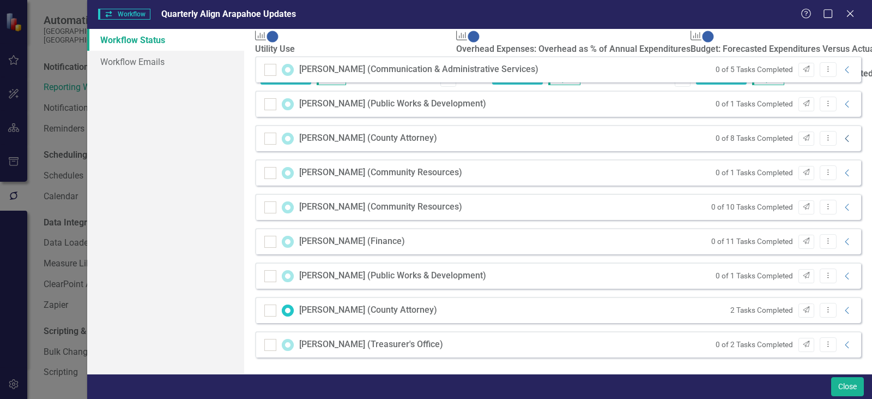
scroll to position [1309, 0]
click at [842, 177] on icon "Collapse" at bounding box center [847, 172] width 11 height 9
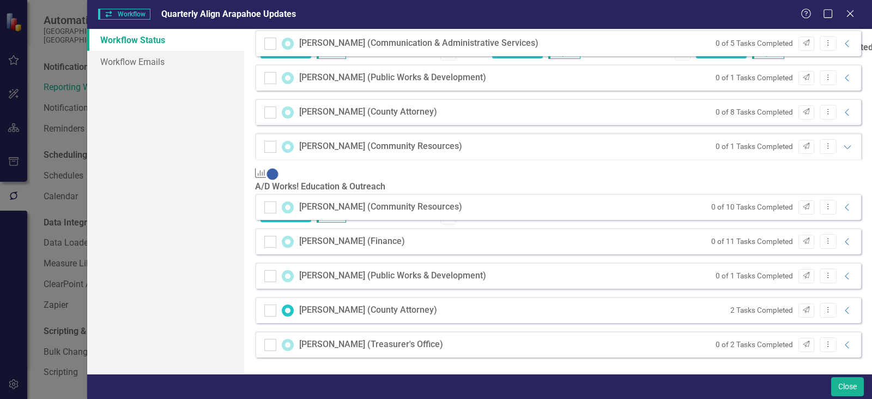
scroll to position [1378, 0]
click at [842, 206] on icon "Collapse" at bounding box center [847, 207] width 11 height 9
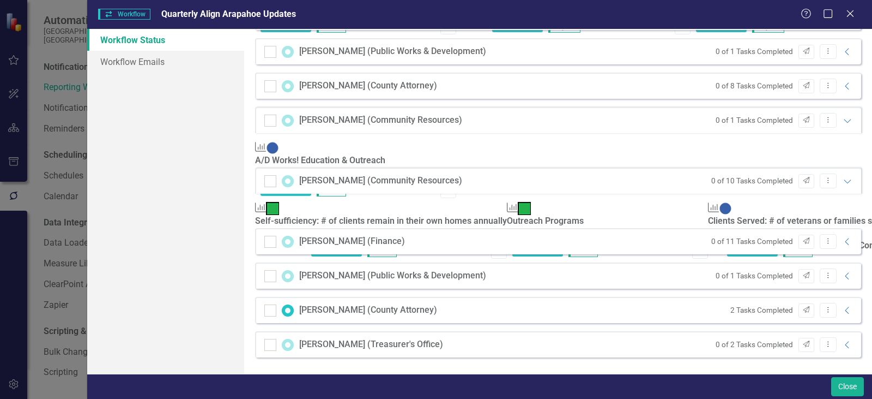
scroll to position [1690, 0]
click at [842, 239] on icon "Collapse" at bounding box center [847, 241] width 11 height 9
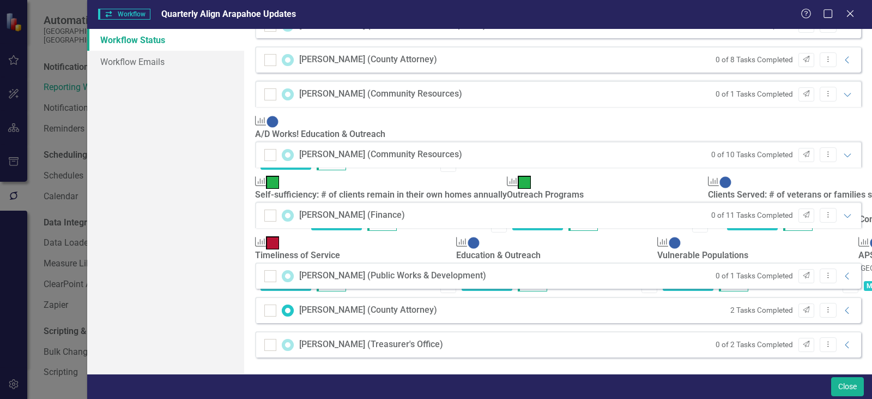
scroll to position [1962, 0]
checkbox input "true"
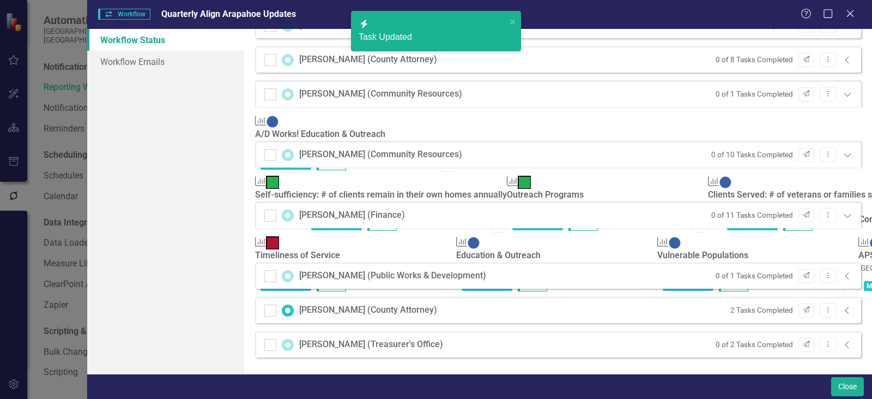
checkbox input "true"
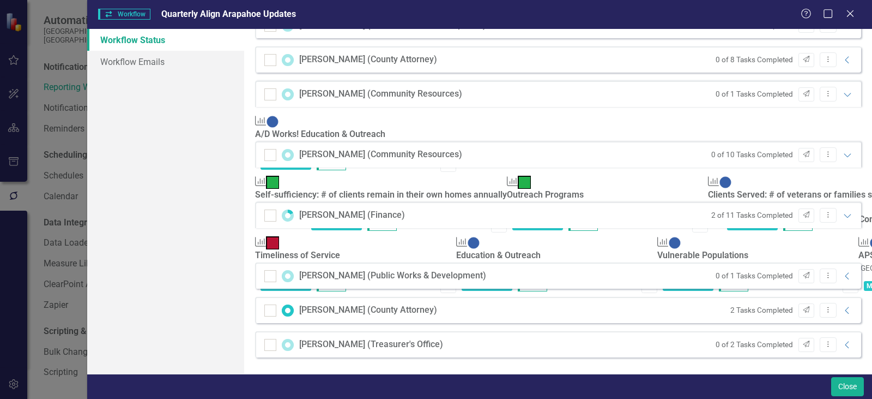
scroll to position [2031, 0]
drag, startPoint x: 846, startPoint y: 382, endPoint x: 458, endPoint y: 385, distance: 387.7
click at [846, 382] on button "Close" at bounding box center [847, 386] width 33 height 19
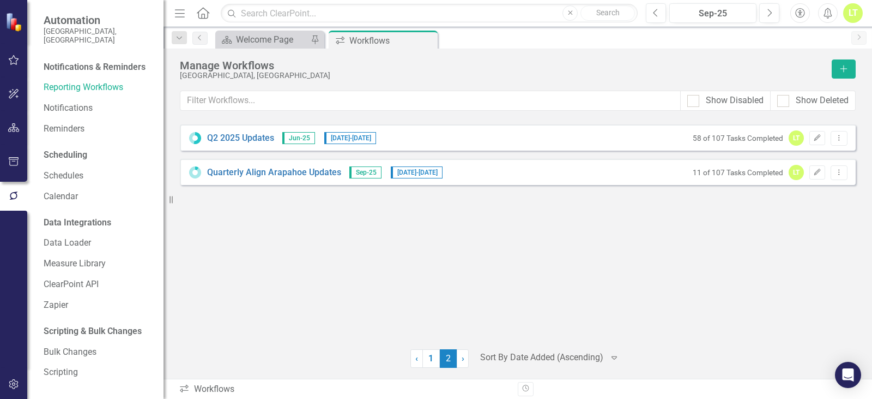
drag, startPoint x: 388, startPoint y: 253, endPoint x: 185, endPoint y: 255, distance: 203.4
click at [388, 253] on div "Q2 2025 Updates Jun-25 7/1/25 - 7/31/25 58 of 107 Tasks Completed LT Edit Dropd…" at bounding box center [518, 229] width 676 height 211
